Goal: Transaction & Acquisition: Purchase product/service

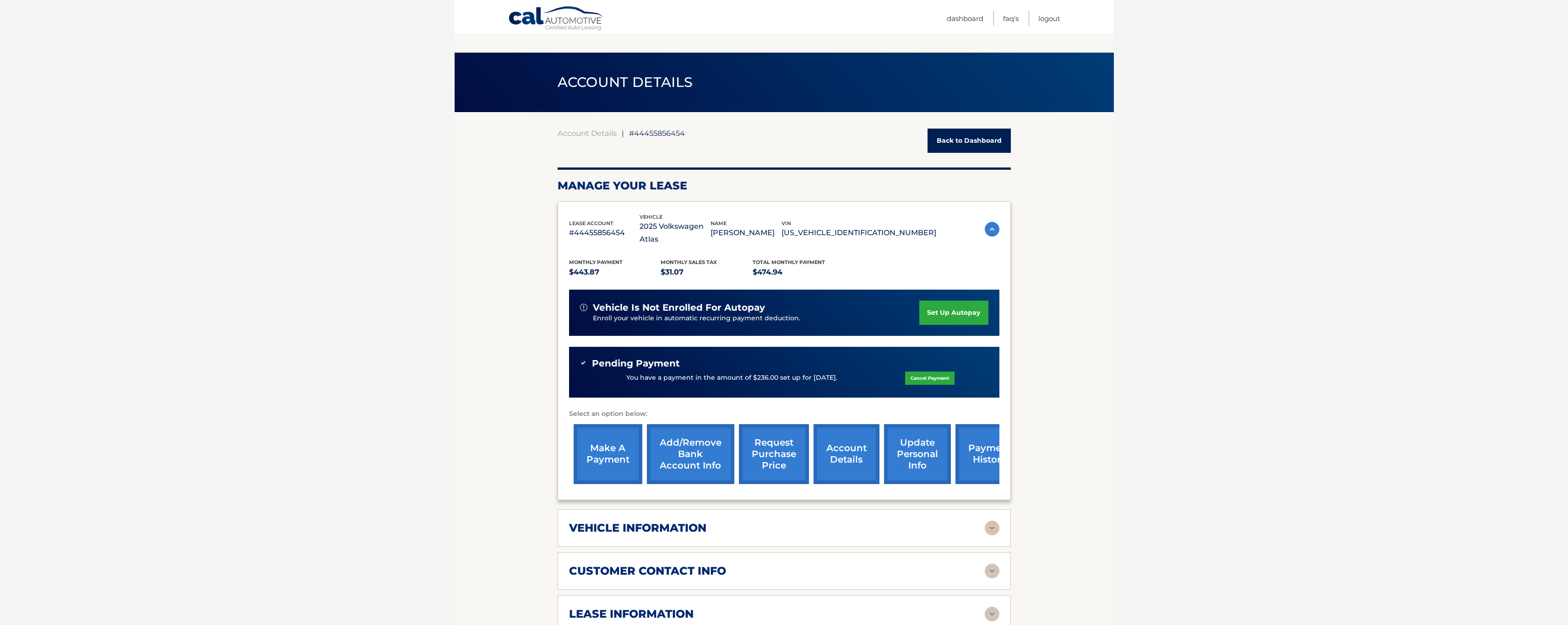
scroll to position [160, 0]
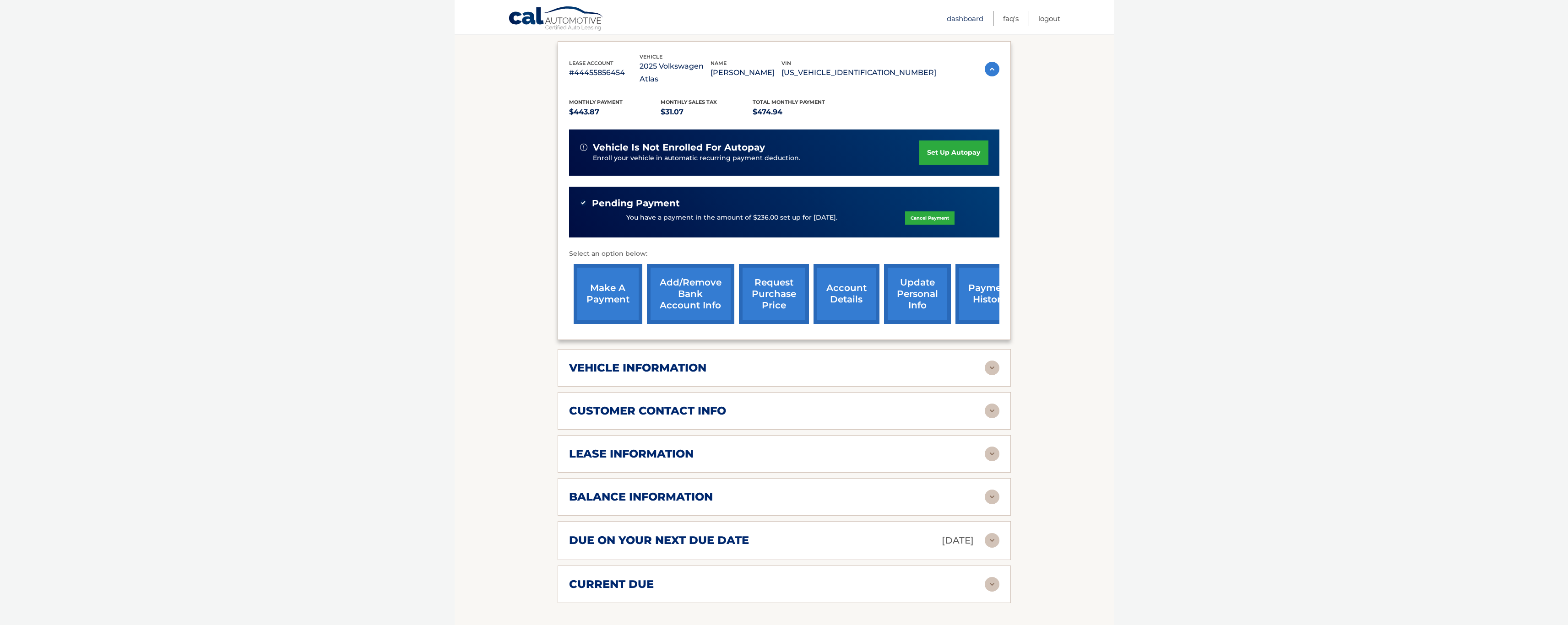
click at [976, 20] on link "Dashboard" at bounding box center [965, 18] width 37 height 15
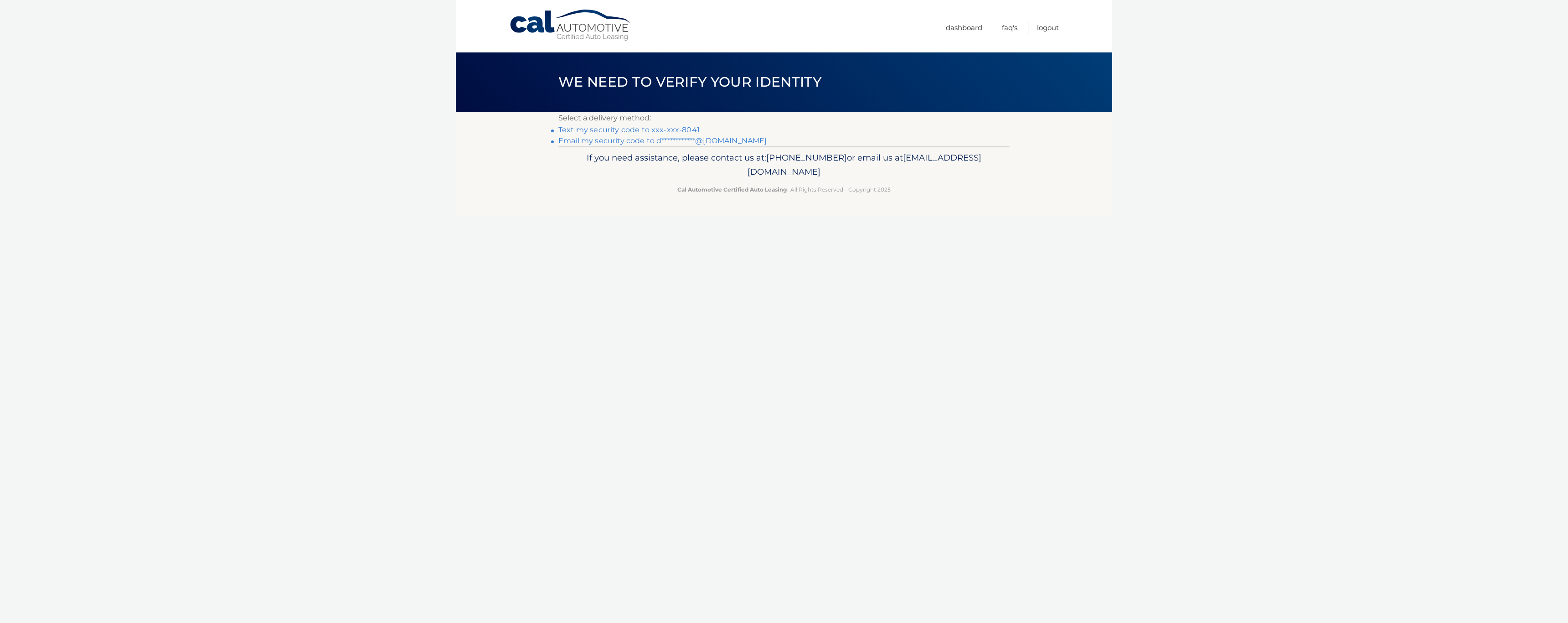
click at [676, 132] on link "Text my security code to xxx-xxx-8041" at bounding box center [629, 130] width 141 height 9
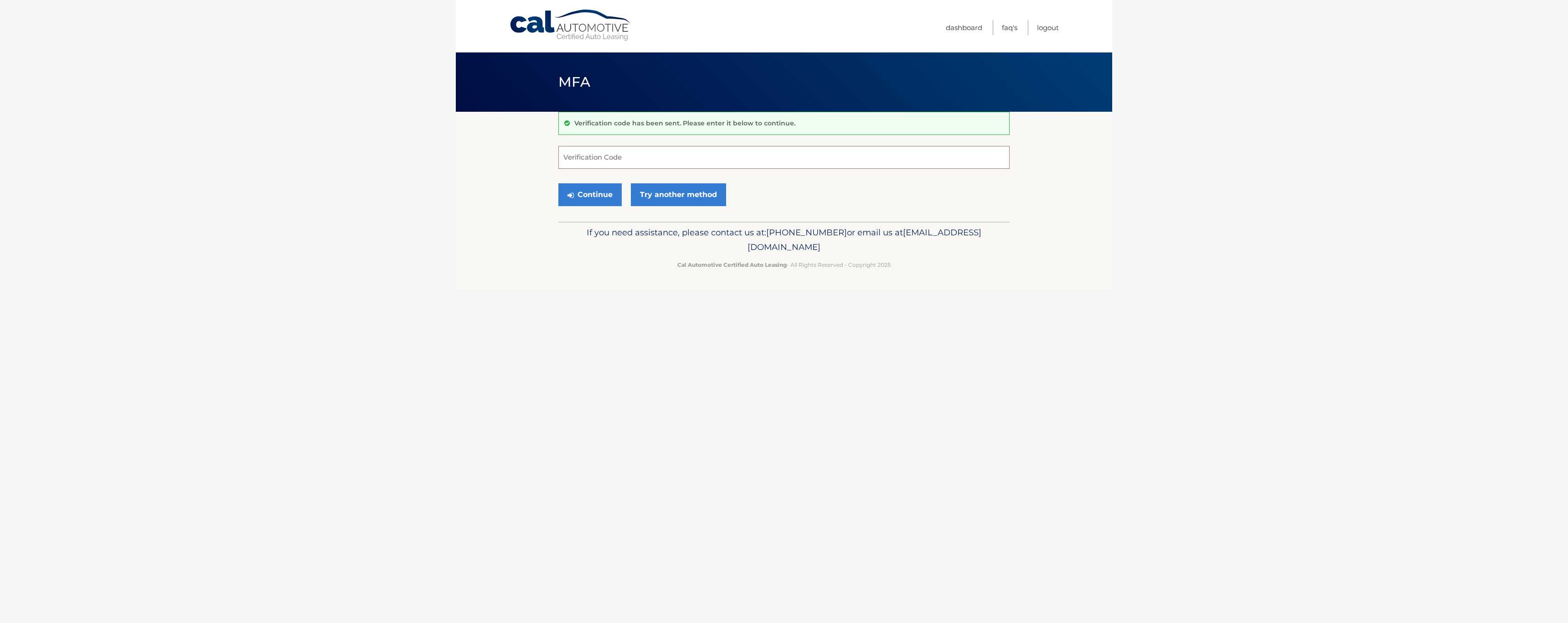
click at [600, 157] on input "Verification Code" at bounding box center [783, 157] width 451 height 23
type input "350938"
click at [584, 188] on button "Continue" at bounding box center [590, 194] width 63 height 23
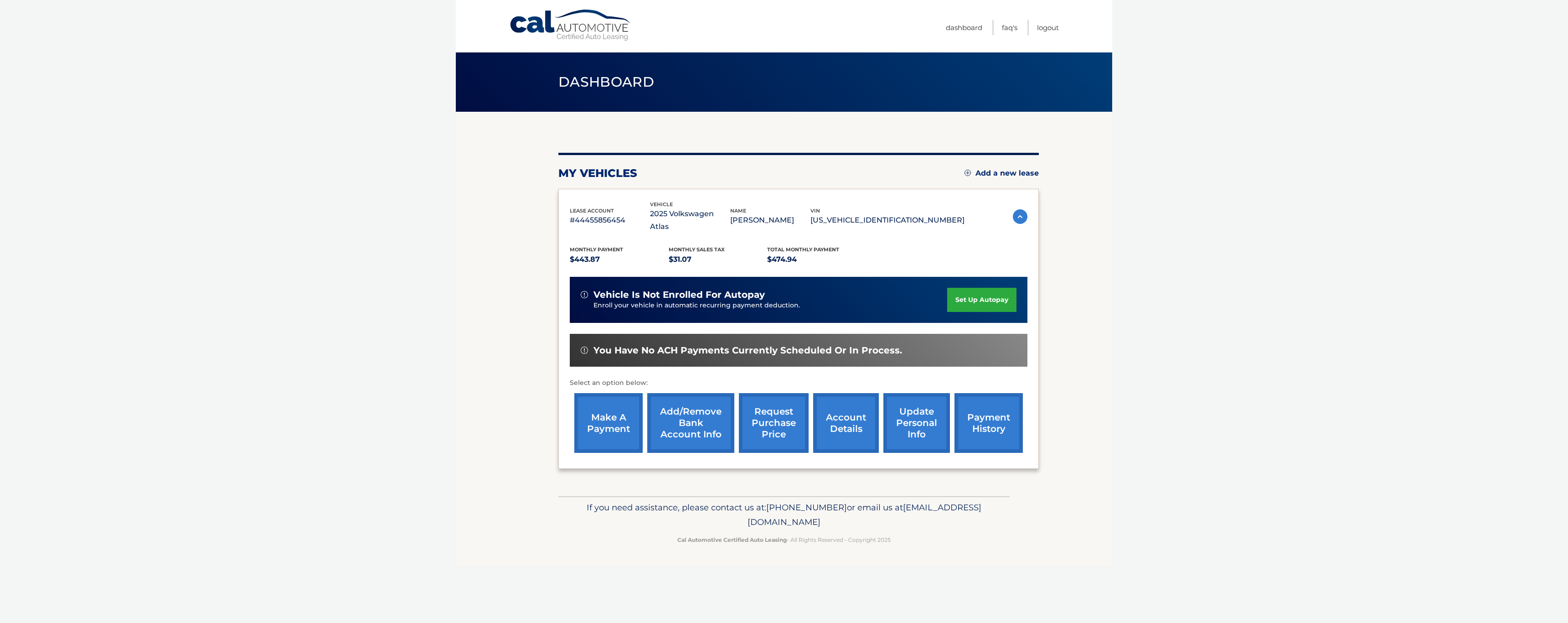
click at [993, 404] on link "payment history" at bounding box center [989, 423] width 68 height 60
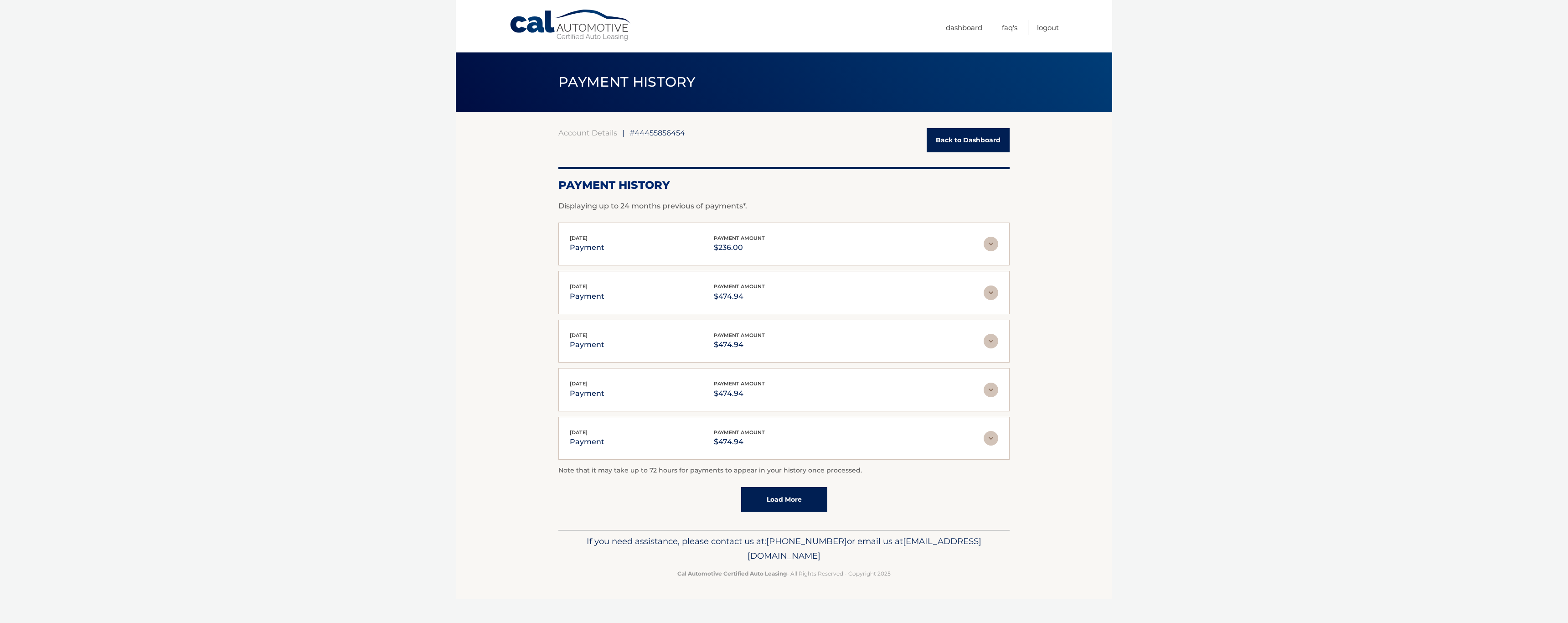
click at [954, 144] on link "Back to Dashboard" at bounding box center [968, 140] width 83 height 24
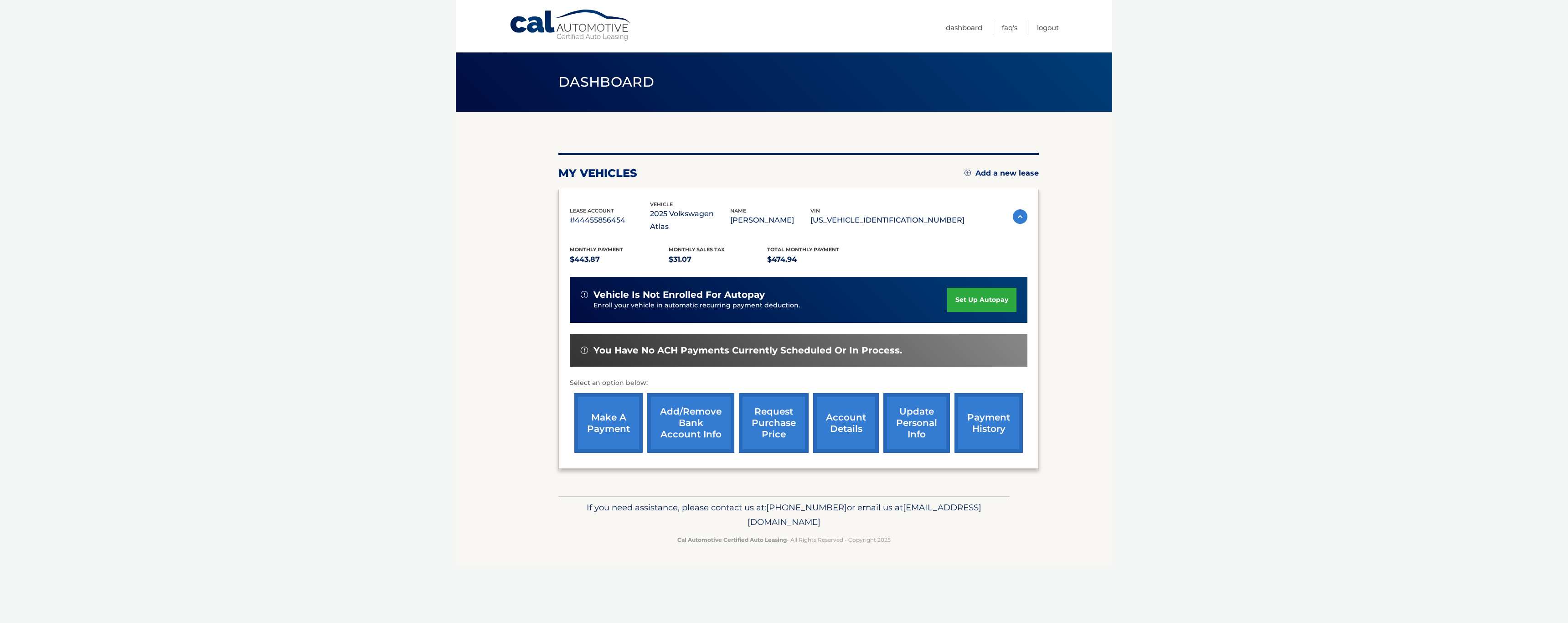
click at [618, 409] on link "make a payment" at bounding box center [609, 423] width 68 height 60
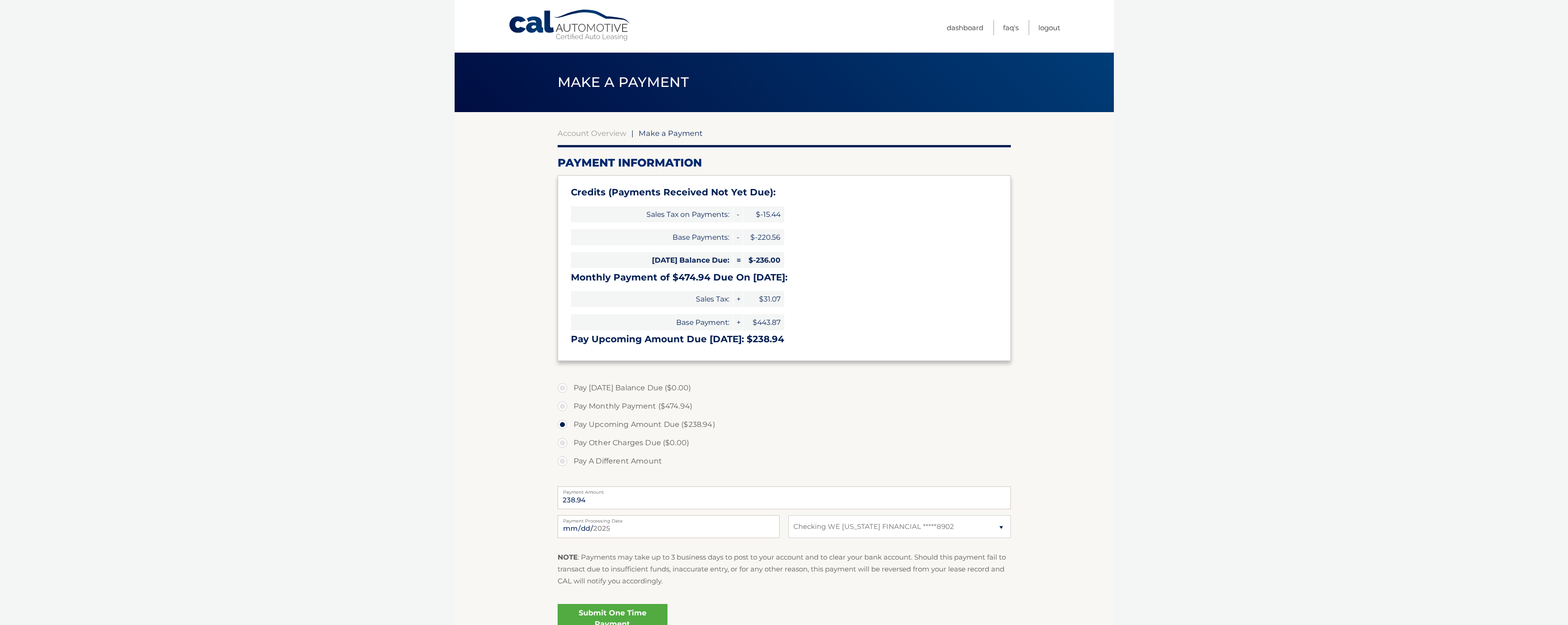
select select "NTE3YjRhYzAtMjFhNS00ODIzLWJiZGUtYzY1NjI3MWEyOGNj"
click at [606, 527] on input "2025-09-11" at bounding box center [668, 526] width 222 height 23
type input "2025-09-19"
click at [1047, 455] on section "Account Overview | Make a Payment Payment Information Credits (Payments Receive…" at bounding box center [784, 379] width 659 height 534
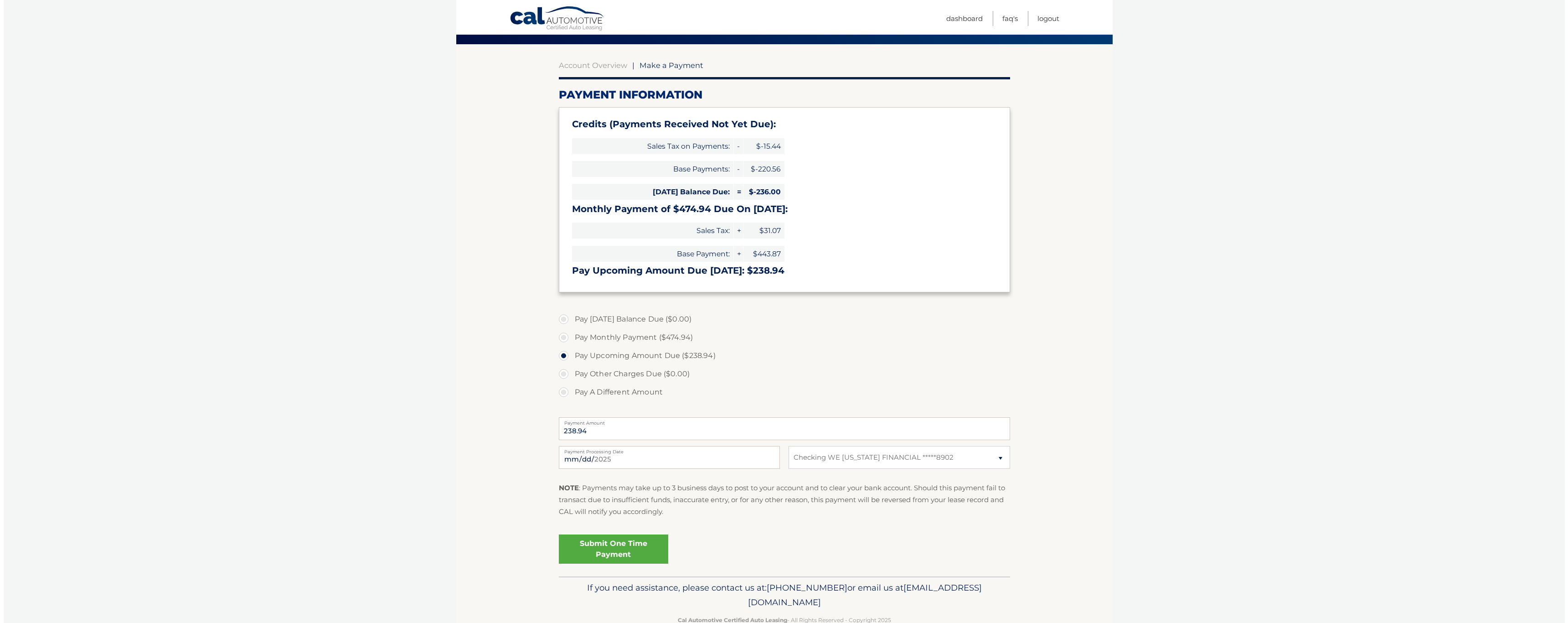
scroll to position [90, 0]
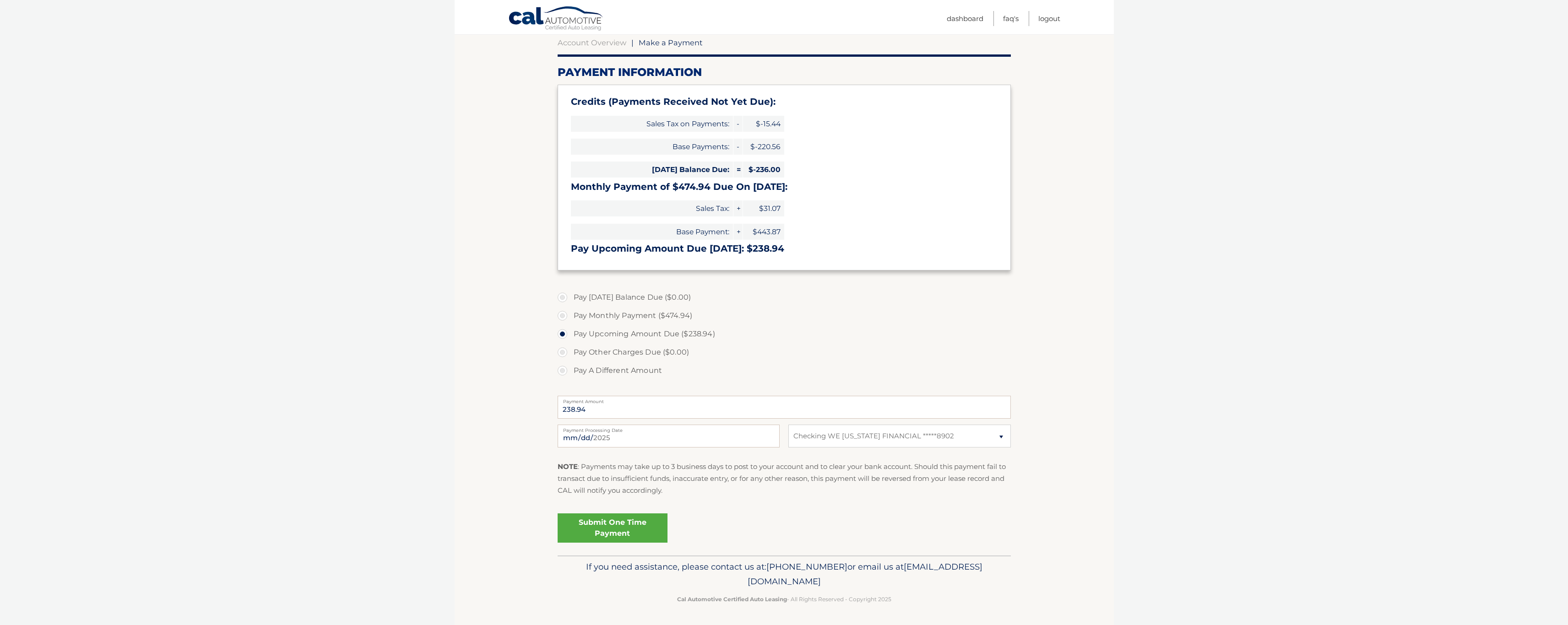
click at [634, 527] on link "Submit One Time Payment" at bounding box center [613, 528] width 110 height 29
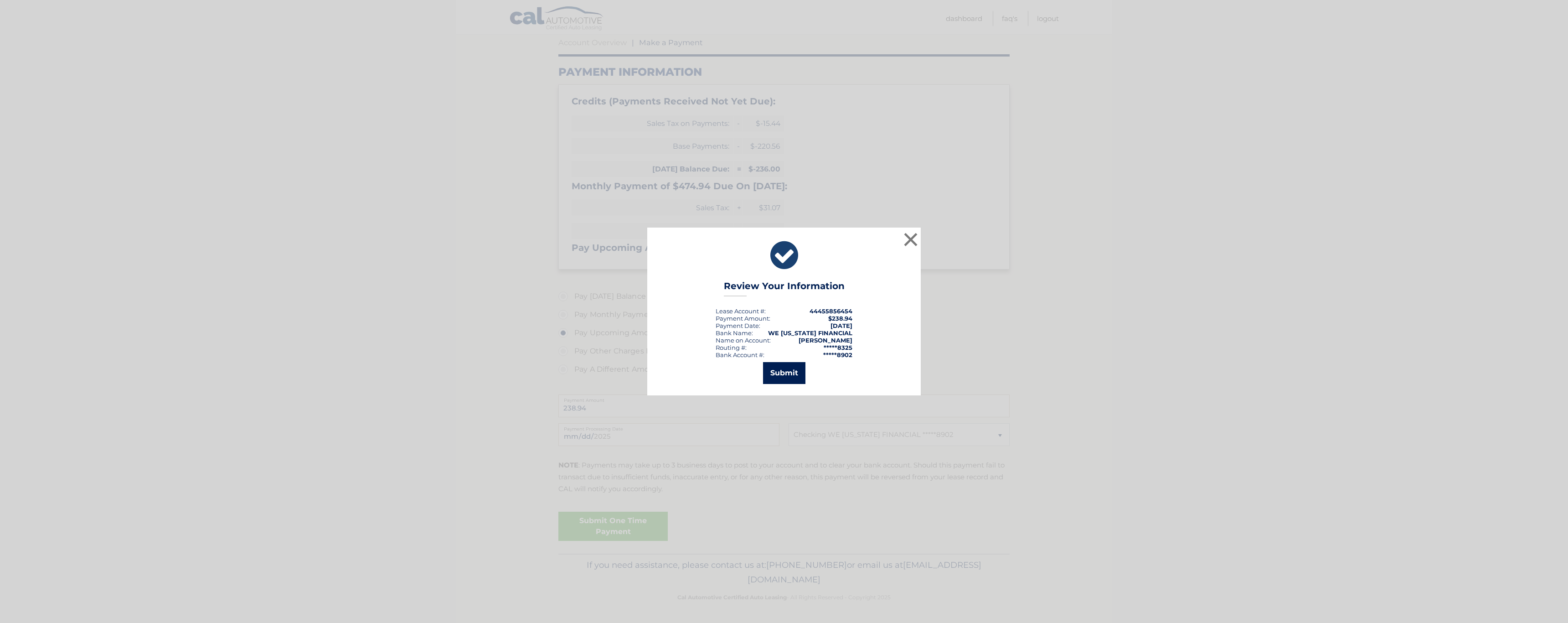
click at [799, 371] on button "Submit" at bounding box center [785, 373] width 43 height 22
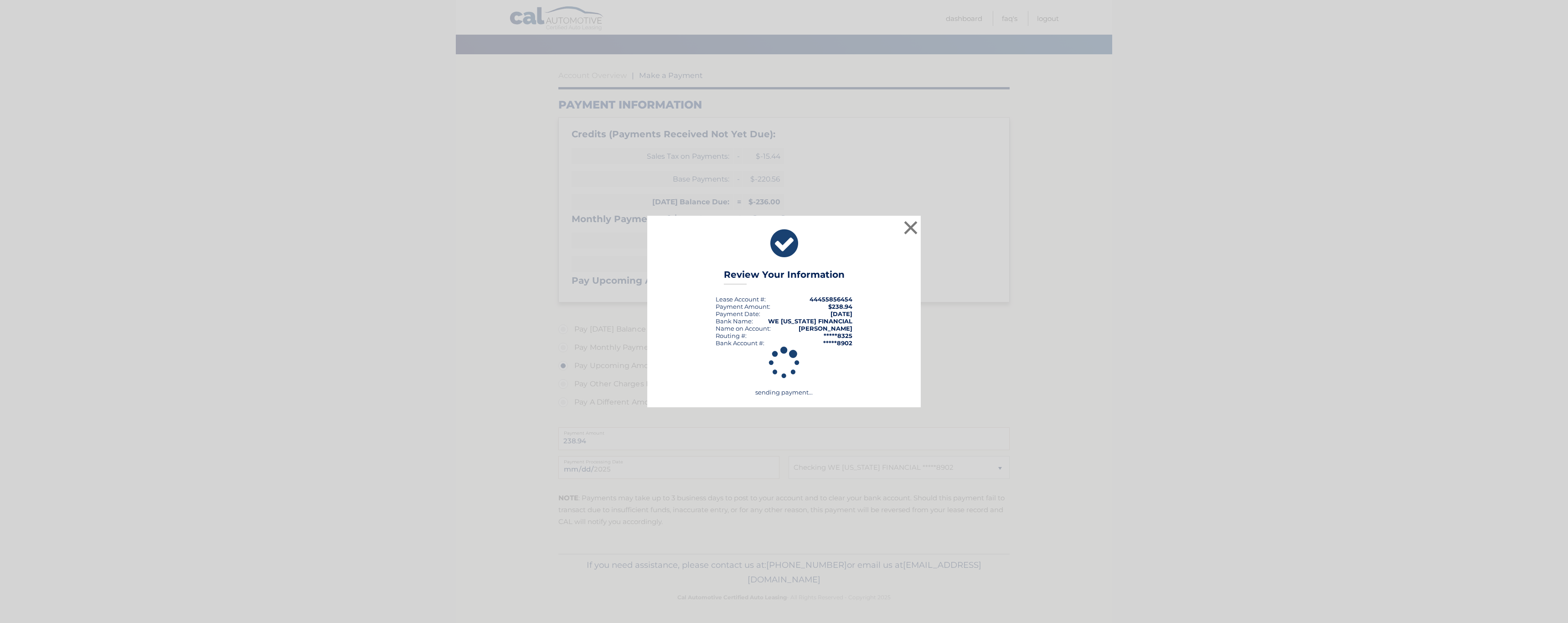
scroll to position [57, 0]
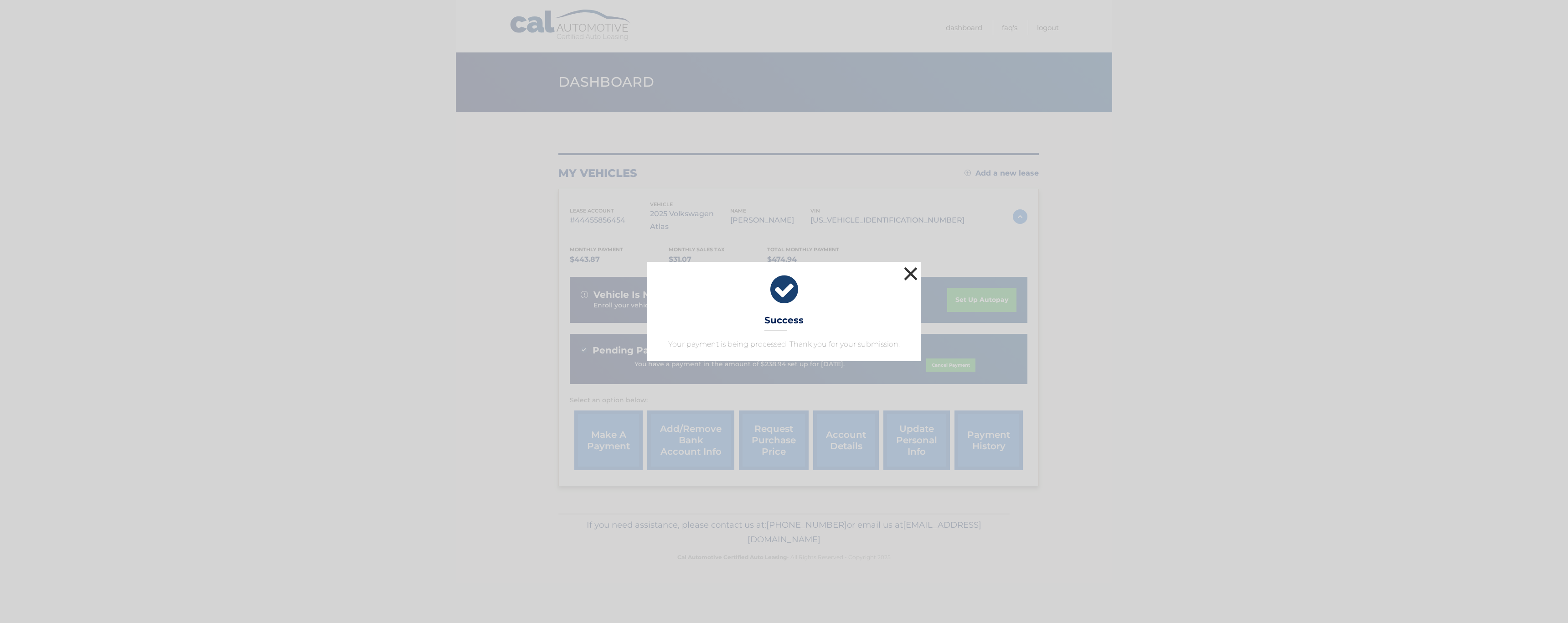
click at [910, 275] on button "×" at bounding box center [911, 273] width 18 height 18
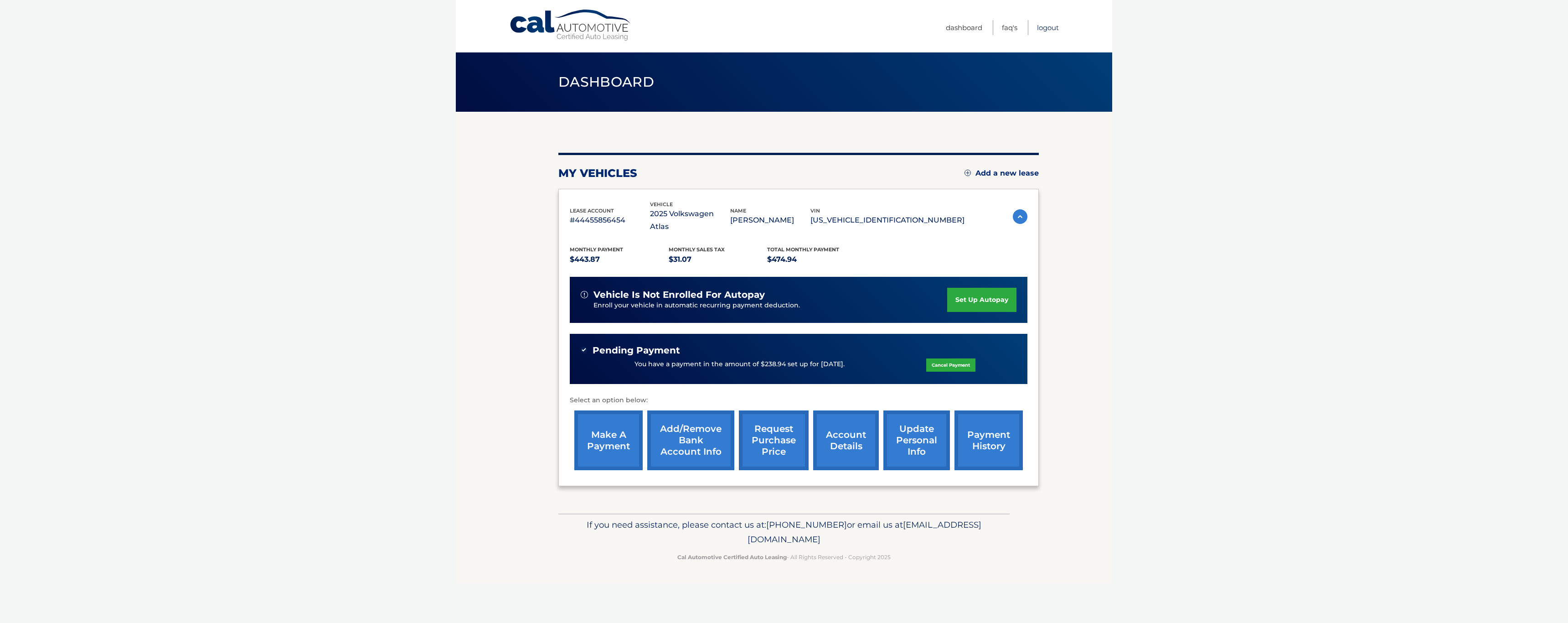
click at [1052, 30] on link "Logout" at bounding box center [1048, 27] width 22 height 15
